Goal: Task Accomplishment & Management: Use online tool/utility

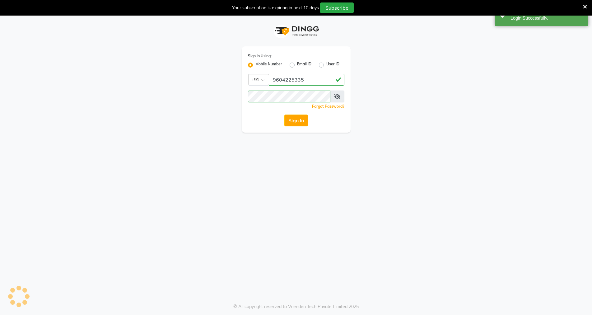
select select "service"
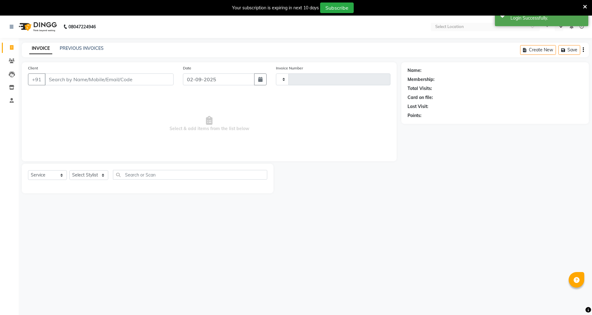
type input "3799"
select select "en"
select select "6947"
click at [97, 78] on input "Client" at bounding box center [109, 79] width 129 height 12
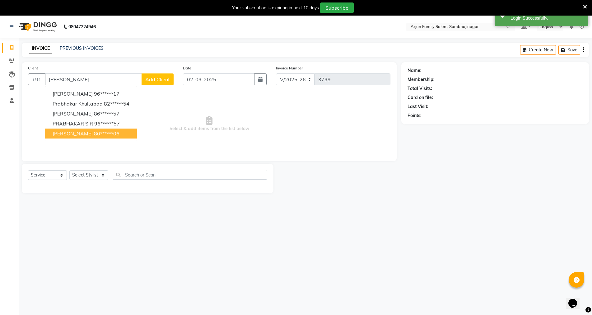
click at [94, 132] on ngb-highlight "80******06" at bounding box center [106, 133] width 25 height 6
type input "80******06"
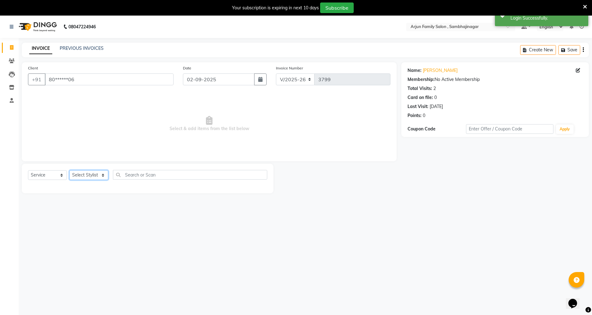
click at [86, 173] on select "Select Stylist arjun [PERSON_NAME] [PERSON_NAME] [PERSON_NAME] [PERSON_NAME]" at bounding box center [88, 175] width 39 height 10
select select "54666"
click at [69, 170] on select "Select Stylist arjun [PERSON_NAME] [PERSON_NAME] [PERSON_NAME] [PERSON_NAME]" at bounding box center [88, 175] width 39 height 10
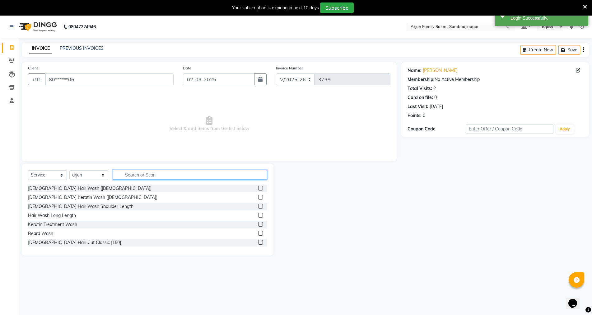
click at [172, 175] on input "text" at bounding box center [190, 175] width 154 height 10
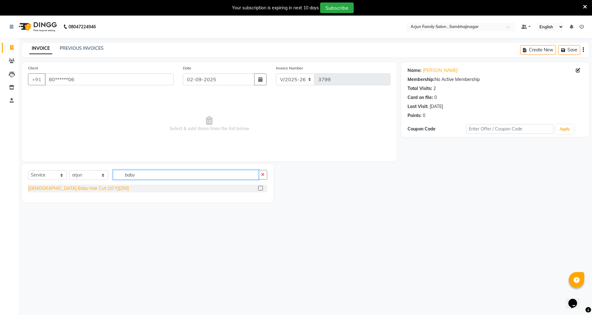
type input "baby"
click at [67, 187] on div "[DEMOGRAPHIC_DATA] Baby Hair Cut (10 Y)[250]" at bounding box center [78, 188] width 101 height 7
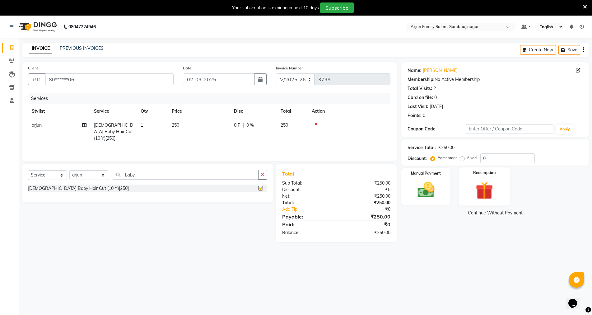
checkbox input "false"
click at [417, 190] on img at bounding box center [425, 189] width 29 height 20
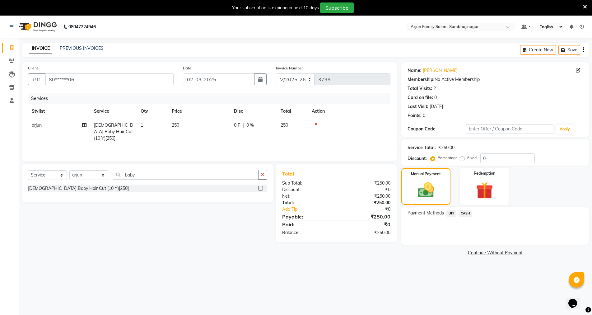
click at [238, 126] on span "0 F" at bounding box center [237, 125] width 6 height 7
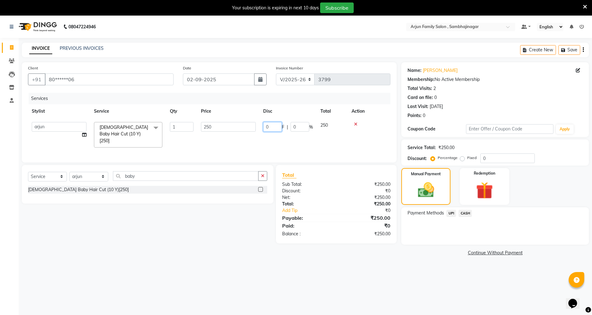
click at [271, 127] on input "0" at bounding box center [272, 127] width 19 height 10
type input "050"
click at [296, 144] on div "Services Stylist Service Qty Price Disc Total Action arjun [PERSON_NAME] [PERSO…" at bounding box center [209, 124] width 362 height 63
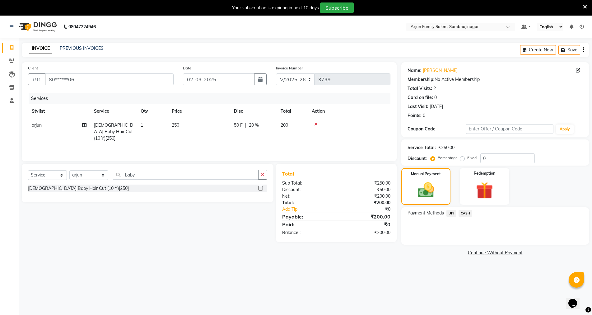
click at [463, 212] on span "CASH" at bounding box center [464, 213] width 13 height 7
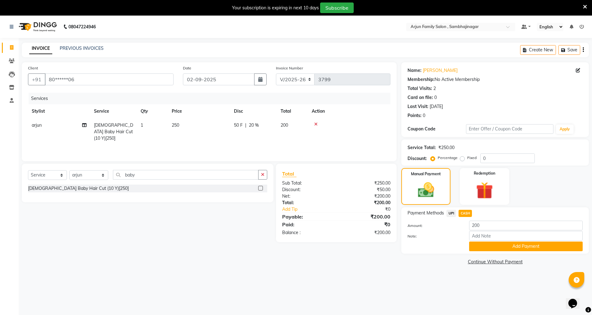
click at [450, 213] on span "UPI" at bounding box center [451, 213] width 10 height 7
click at [515, 251] on button "Add Payment" at bounding box center [525, 246] width 113 height 10
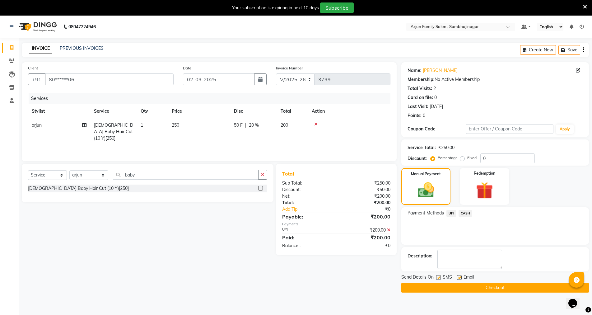
click at [515, 286] on button "Checkout" at bounding box center [494, 288] width 187 height 10
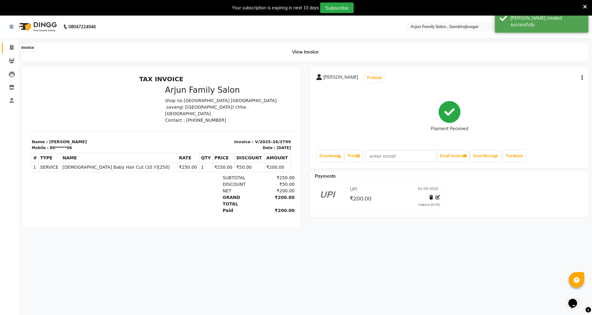
click at [10, 48] on icon at bounding box center [11, 47] width 3 height 5
select select "6947"
select select "service"
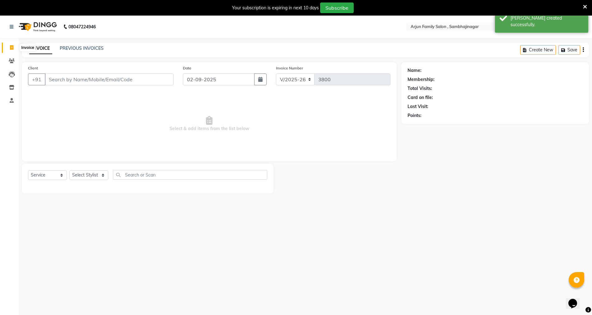
click at [8, 47] on span at bounding box center [11, 47] width 11 height 7
click at [9, 47] on span at bounding box center [11, 47] width 11 height 7
click at [141, 81] on input "Client" at bounding box center [109, 79] width 129 height 12
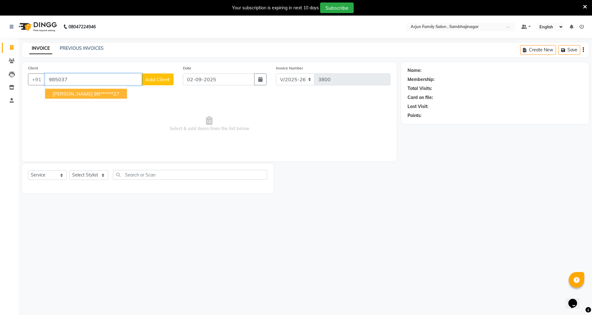
click at [94, 91] on ngb-highlight "98******27" at bounding box center [106, 93] width 25 height 6
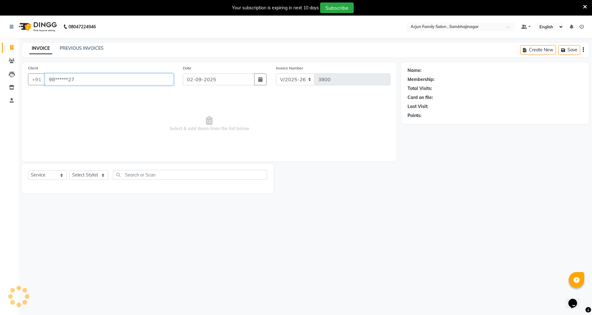
type input "98******27"
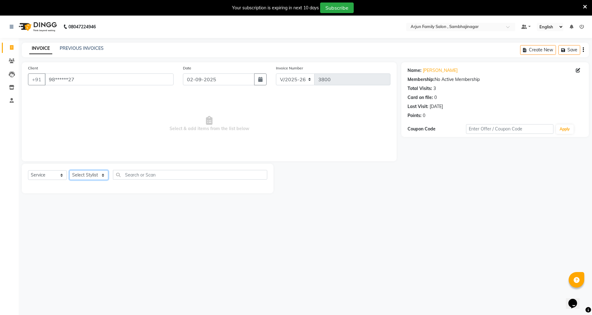
click at [84, 171] on select "Select Stylist arjun [PERSON_NAME] [PERSON_NAME] [PERSON_NAME] [PERSON_NAME]" at bounding box center [88, 175] width 39 height 10
select select "62015"
click at [69, 170] on select "Select Stylist arjun [PERSON_NAME] [PERSON_NAME] [PERSON_NAME] [PERSON_NAME]" at bounding box center [88, 175] width 39 height 10
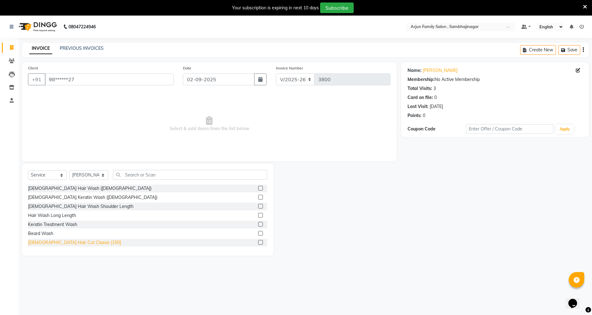
click at [68, 245] on div "[DEMOGRAPHIC_DATA] Hair Cut Classic [150]" at bounding box center [74, 242] width 93 height 7
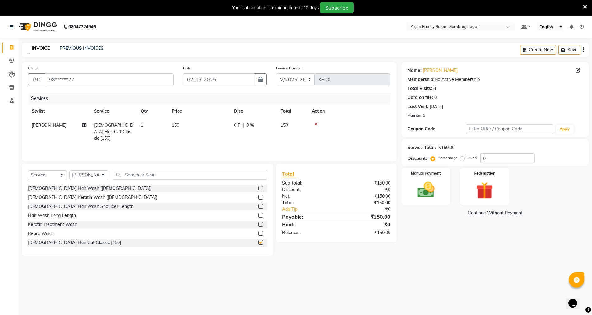
checkbox input "false"
click at [433, 189] on img at bounding box center [425, 189] width 29 height 20
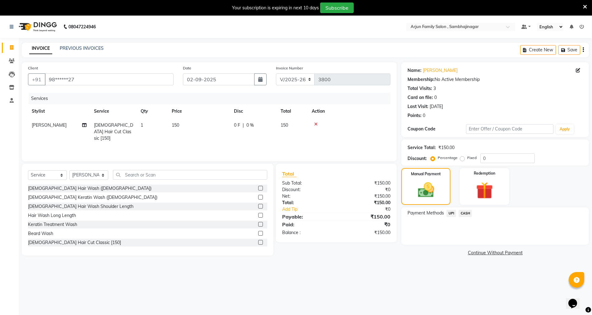
click at [451, 214] on span "UPI" at bounding box center [451, 213] width 10 height 7
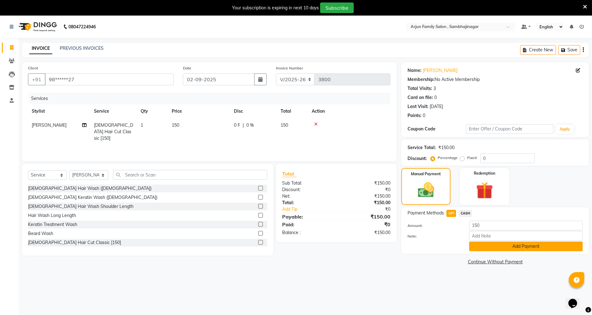
click at [495, 246] on button "Add Payment" at bounding box center [525, 246] width 113 height 10
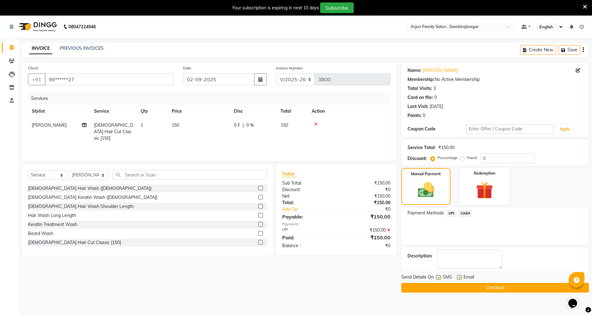
click at [501, 289] on button "Checkout" at bounding box center [494, 288] width 187 height 10
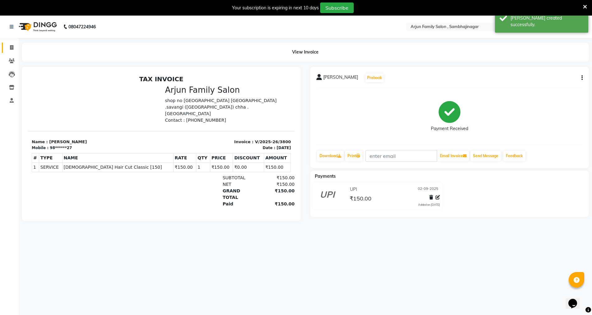
click at [9, 48] on span at bounding box center [11, 47] width 11 height 7
select select "service"
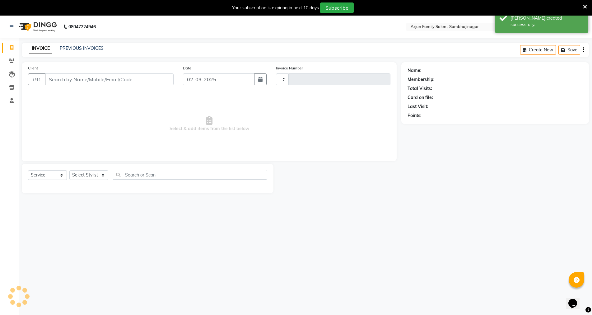
type input "3801"
select select "6947"
